Goal: Task Accomplishment & Management: Manage account settings

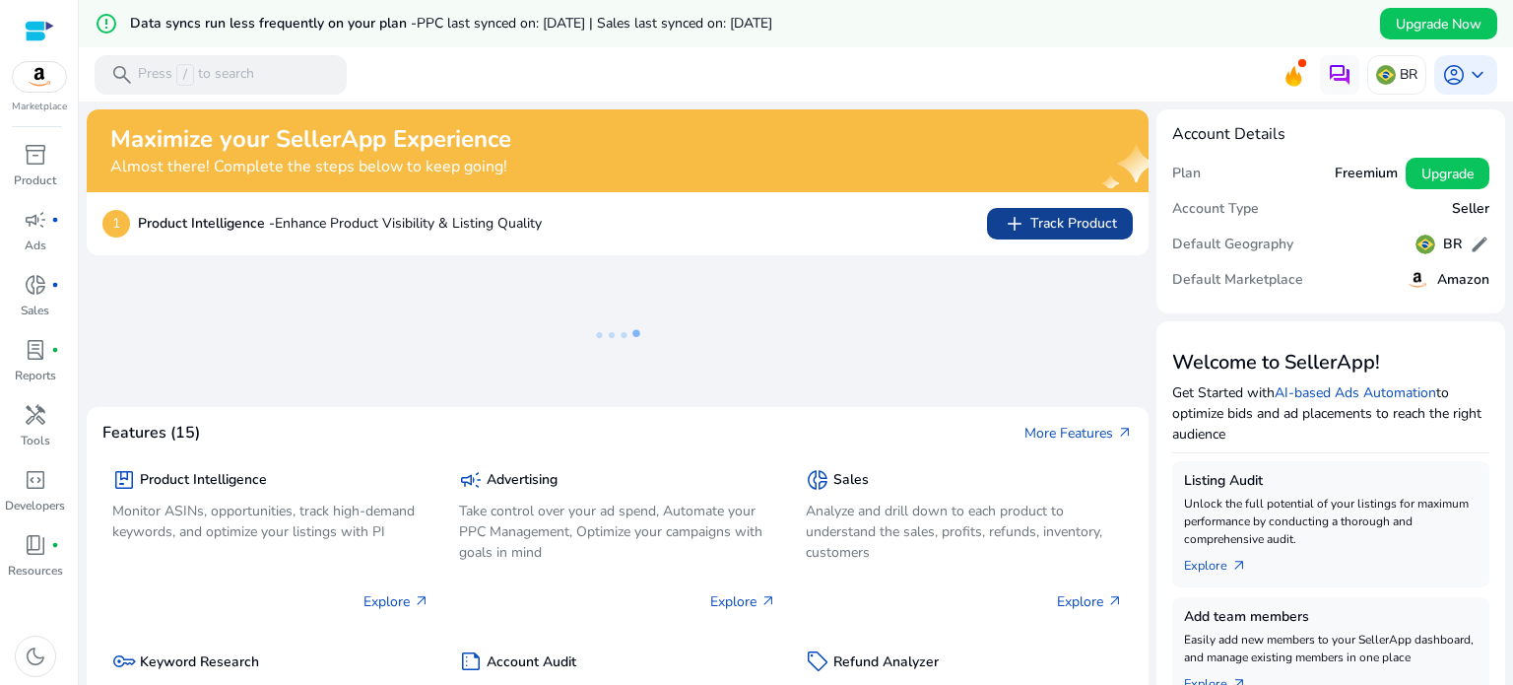
click at [1056, 228] on span "add Track Product" at bounding box center [1060, 224] width 114 height 24
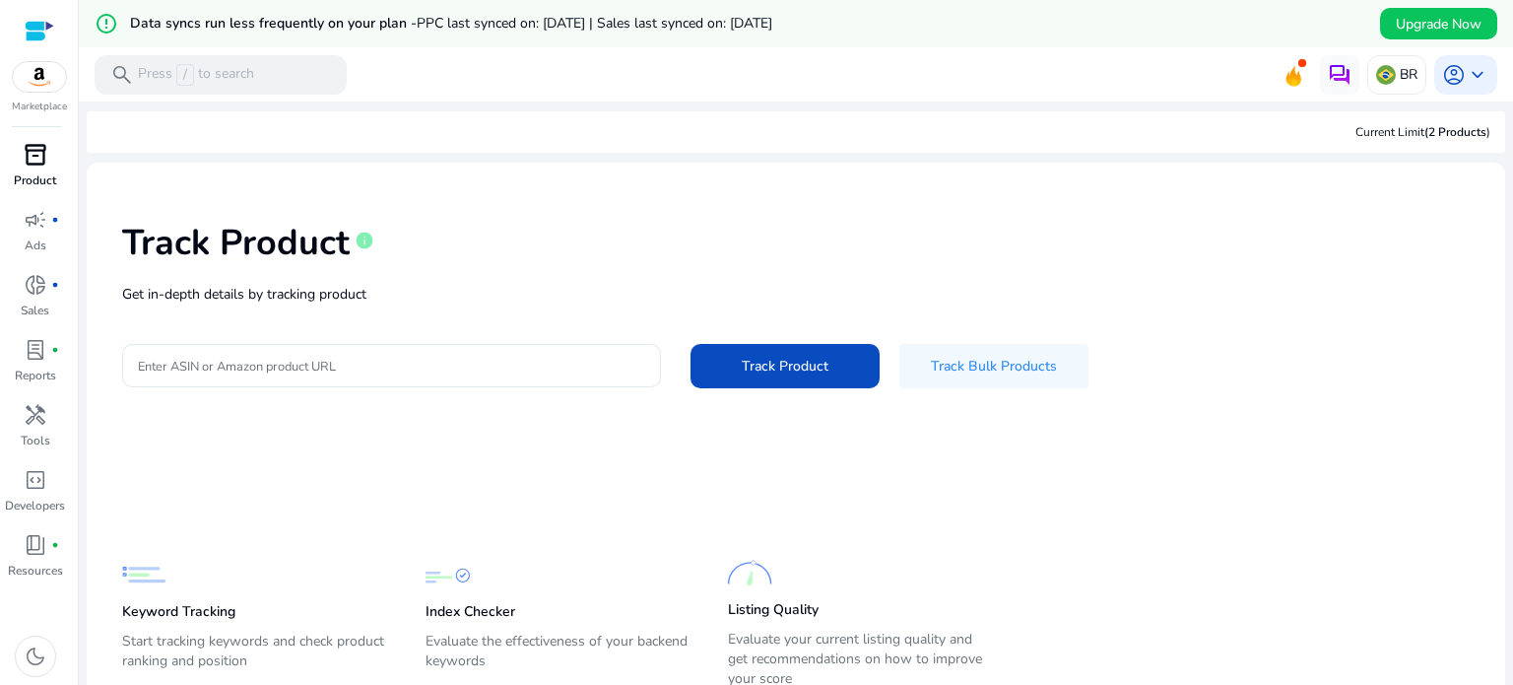
click at [45, 166] on span "inventory_2" at bounding box center [36, 155] width 24 height 24
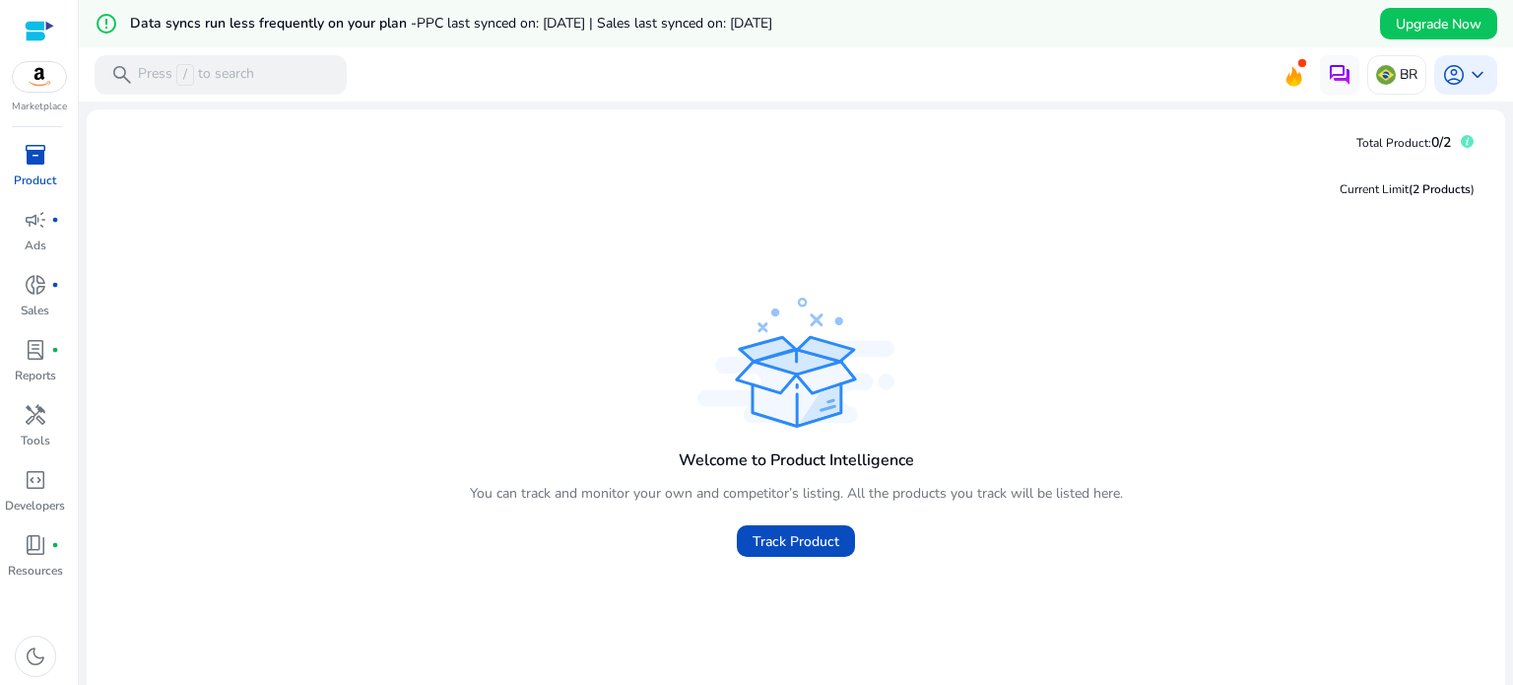
drag, startPoint x: 403, startPoint y: 316, endPoint x: 424, endPoint y: 334, distance: 27.2
click at [423, 333] on div "Welcome to Product Intelligence You can track and monitor your own and competit…" at bounding box center [795, 430] width 1387 height 275
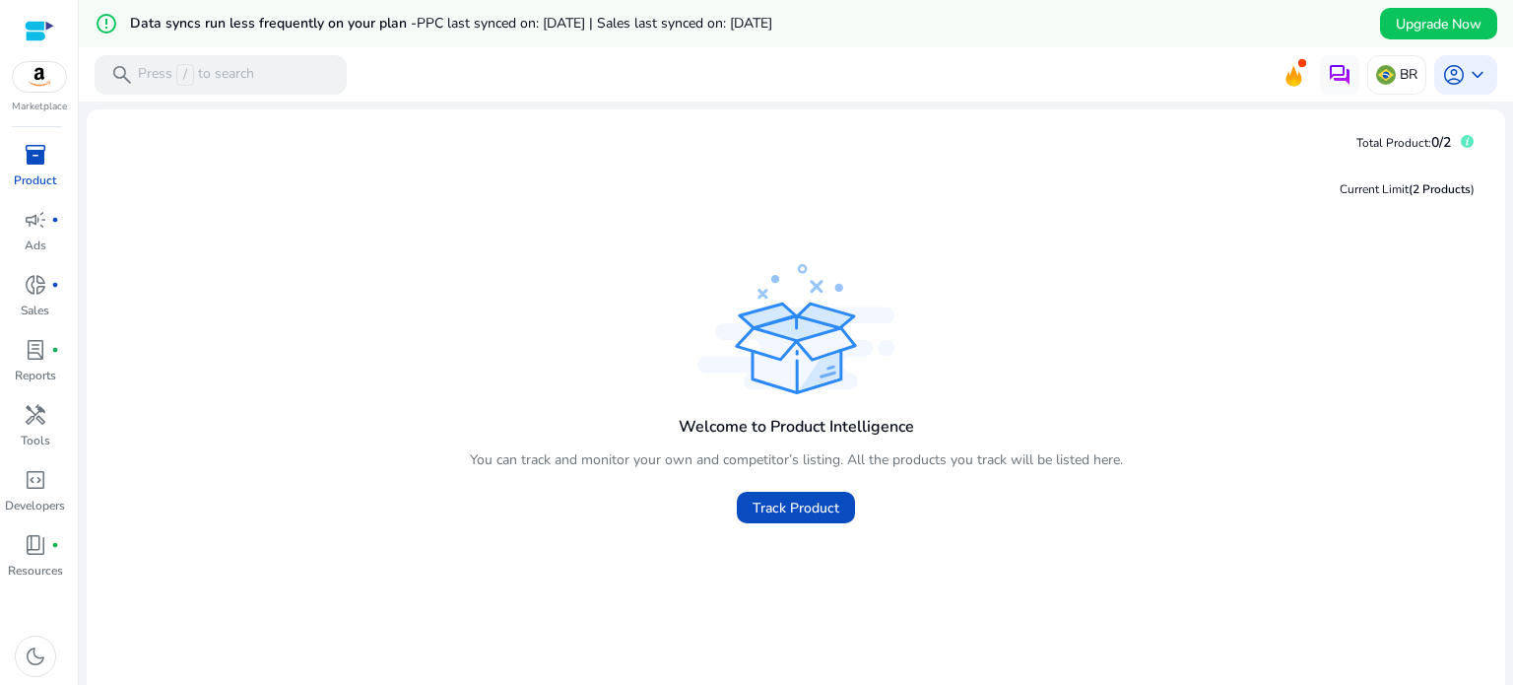
click at [425, 338] on div "Welcome to Product Intelligence You can track and monitor your own and competit…" at bounding box center [795, 396] width 1387 height 275
drag, startPoint x: 524, startPoint y: 307, endPoint x: 550, endPoint y: 318, distance: 27.8
click at [550, 318] on div "Welcome to Product Intelligence You can track and monitor your own and competit…" at bounding box center [795, 396] width 1387 height 275
drag, startPoint x: 583, startPoint y: 352, endPoint x: 593, endPoint y: 358, distance: 11.5
click at [593, 358] on div "Welcome to Product Intelligence You can track and monitor your own and competit…" at bounding box center [795, 396] width 1387 height 275
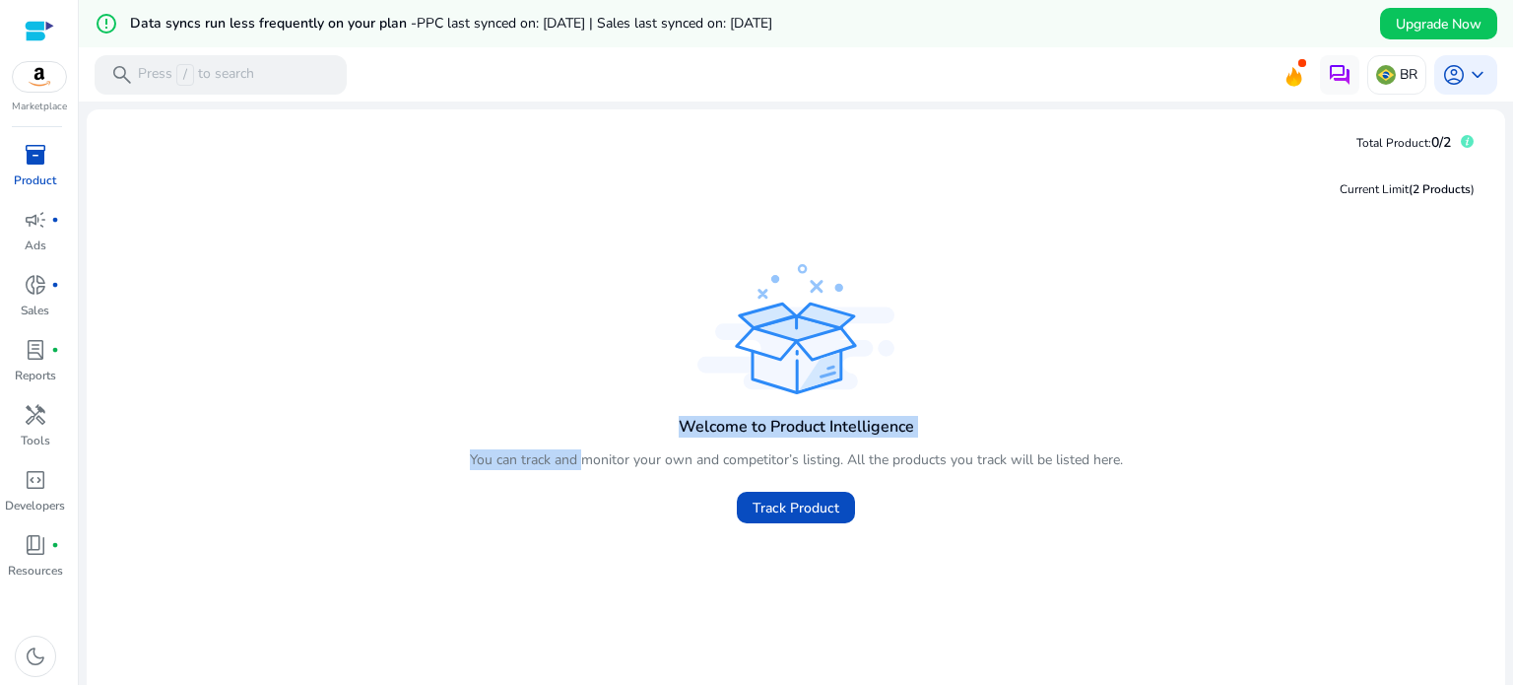
click at [593, 358] on div "Welcome to Product Intelligence You can track and monitor your own and competit…" at bounding box center [795, 396] width 1387 height 275
click at [985, 216] on div "Current Limit (2 Products ) Welcome to Product Intelligence You can track and m…" at bounding box center [795, 429] width 1387 height 541
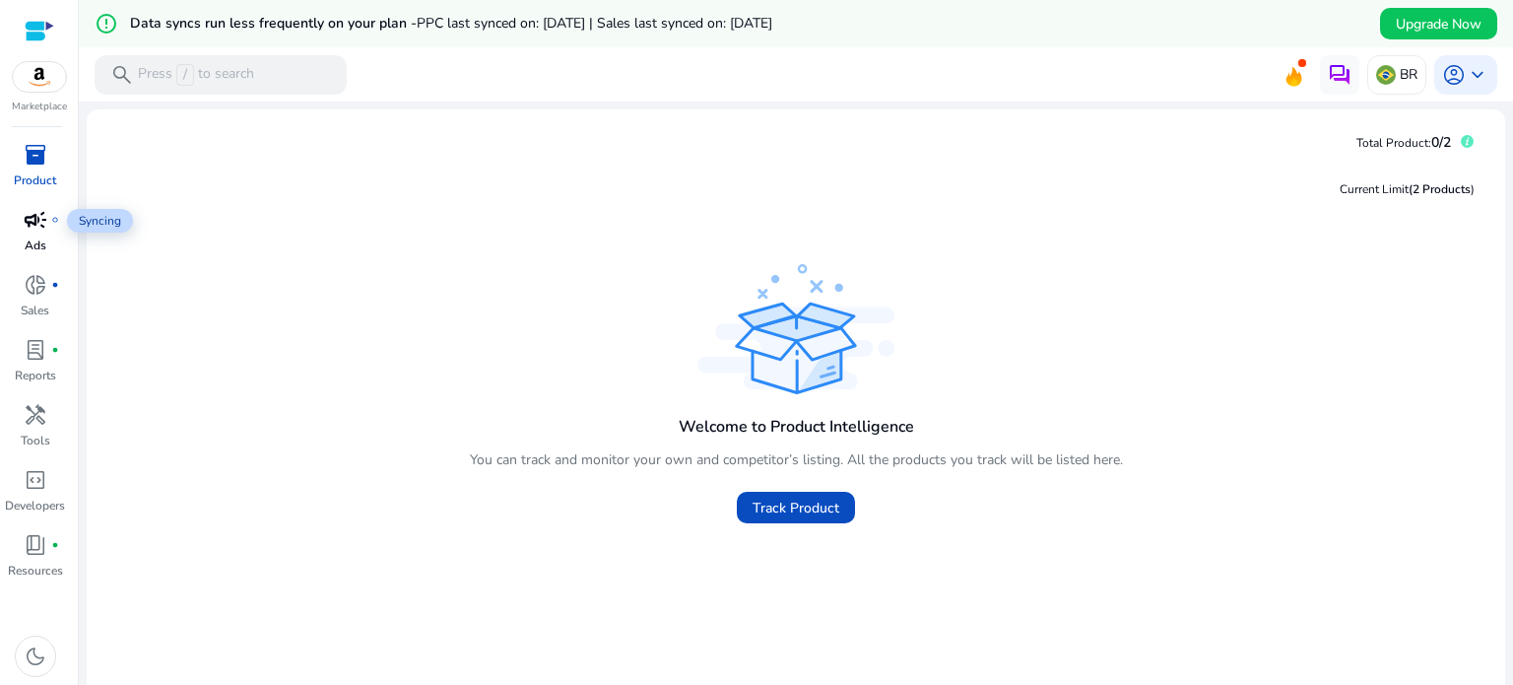
click at [30, 228] on span "campaign" at bounding box center [36, 220] width 24 height 24
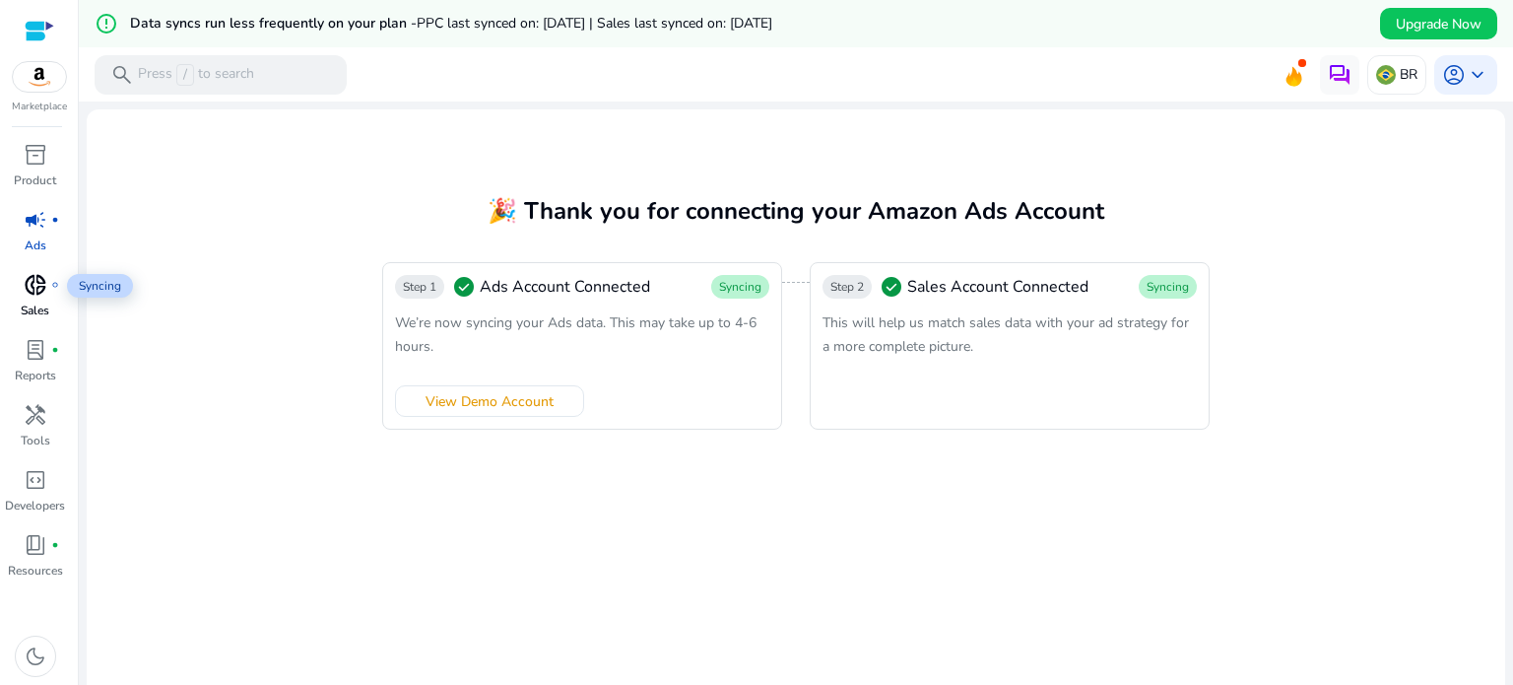
click at [37, 290] on span "donut_small" at bounding box center [36, 285] width 24 height 24
